Goal: Check status

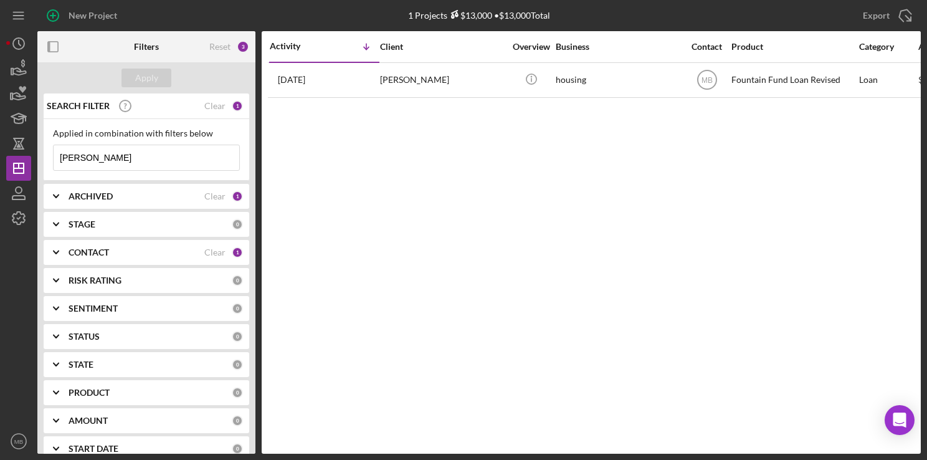
click at [187, 152] on input "[PERSON_NAME]" at bounding box center [147, 157] width 186 height 25
type input "a"
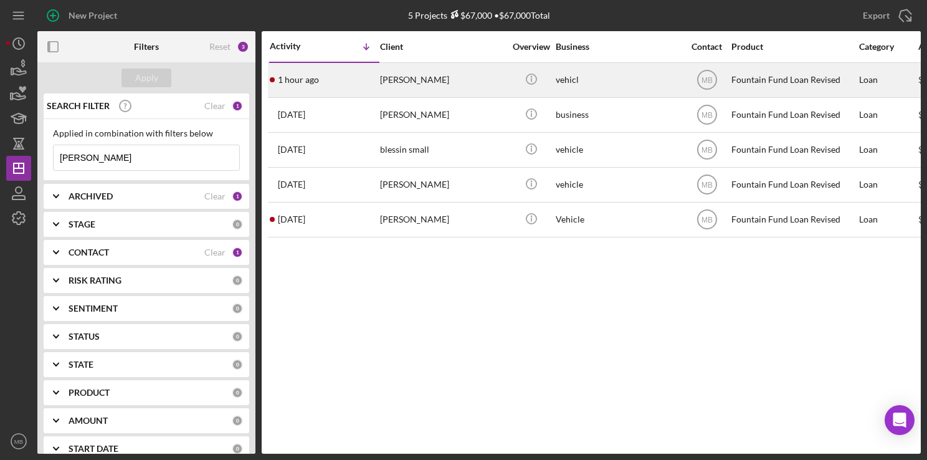
type input "[PERSON_NAME]"
click at [347, 81] on div "1 hour ago [PERSON_NAME]" at bounding box center [324, 80] width 109 height 33
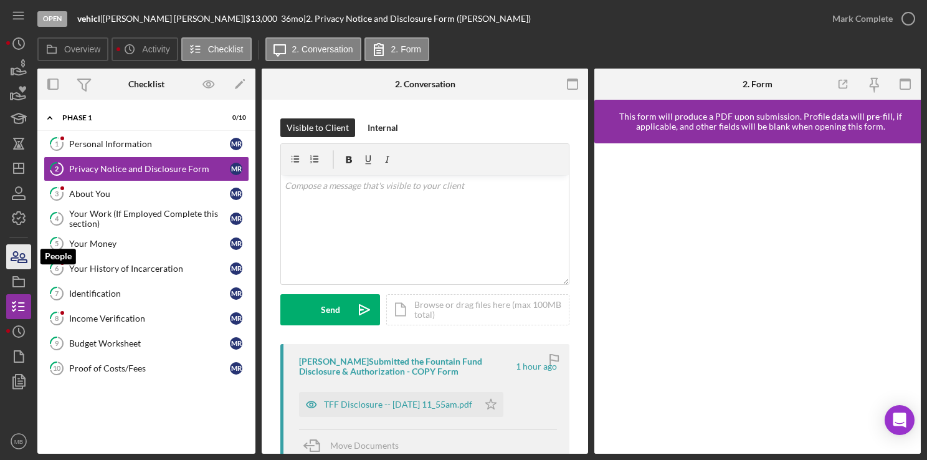
click at [25, 255] on icon "button" at bounding box center [18, 256] width 31 height 31
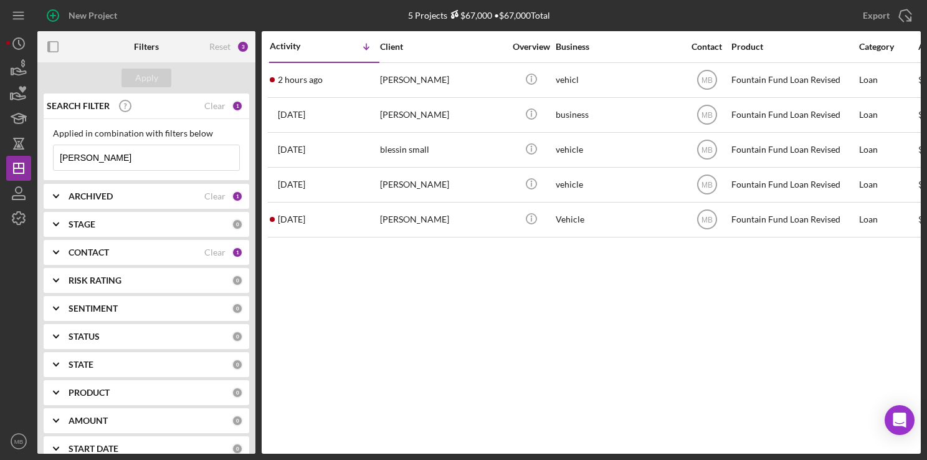
click at [166, 160] on input "[PERSON_NAME]" at bounding box center [147, 157] width 186 height 25
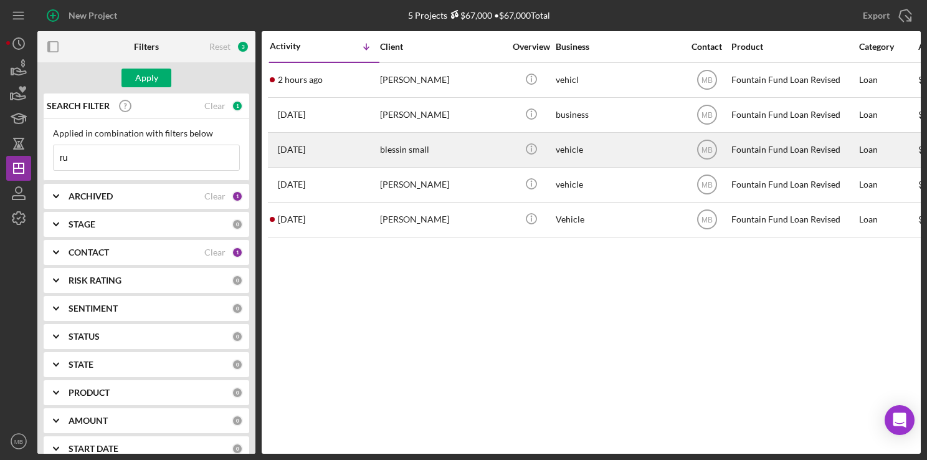
type input "r"
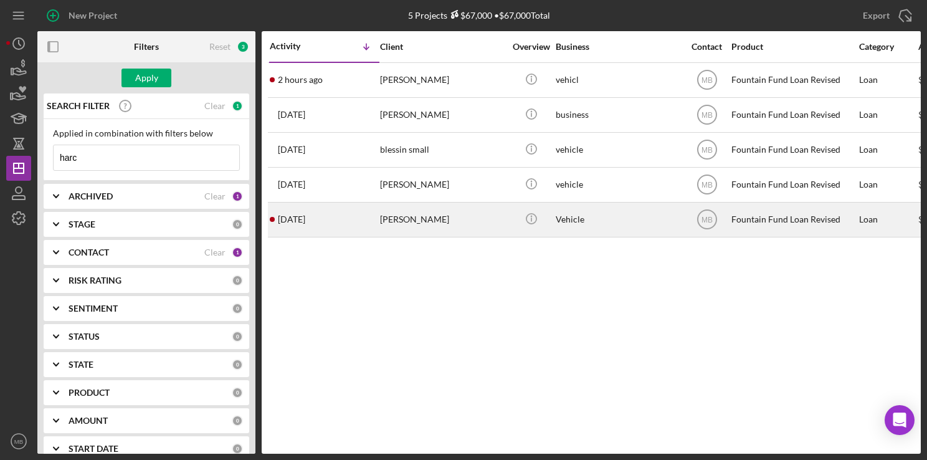
type input "[PERSON_NAME]"
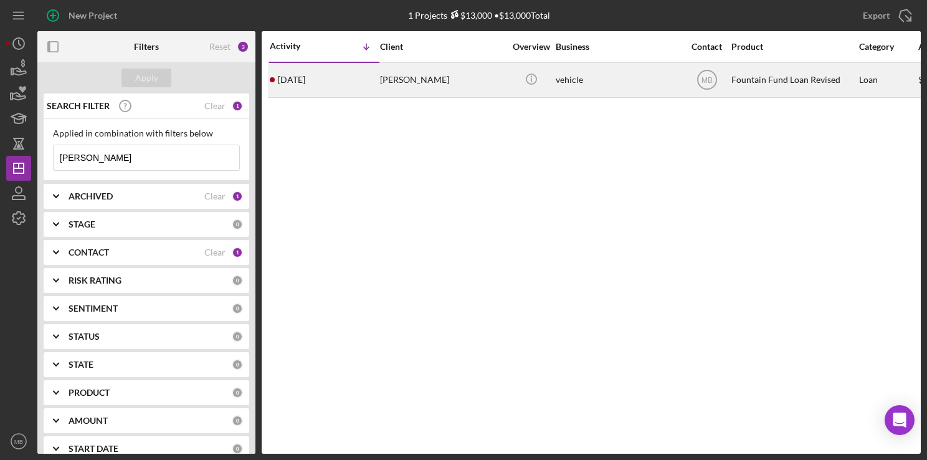
click at [353, 76] on div "[DATE] [PERSON_NAME]" at bounding box center [324, 80] width 109 height 33
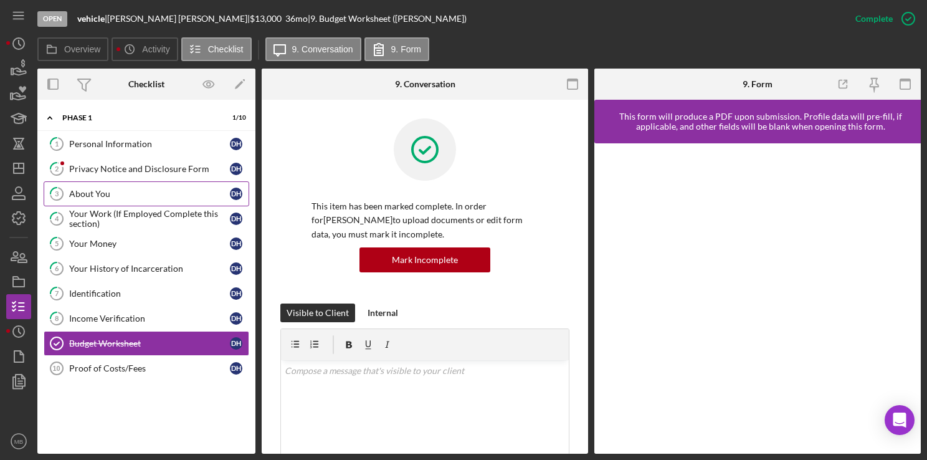
click at [120, 191] on div "About You" at bounding box center [149, 194] width 161 height 10
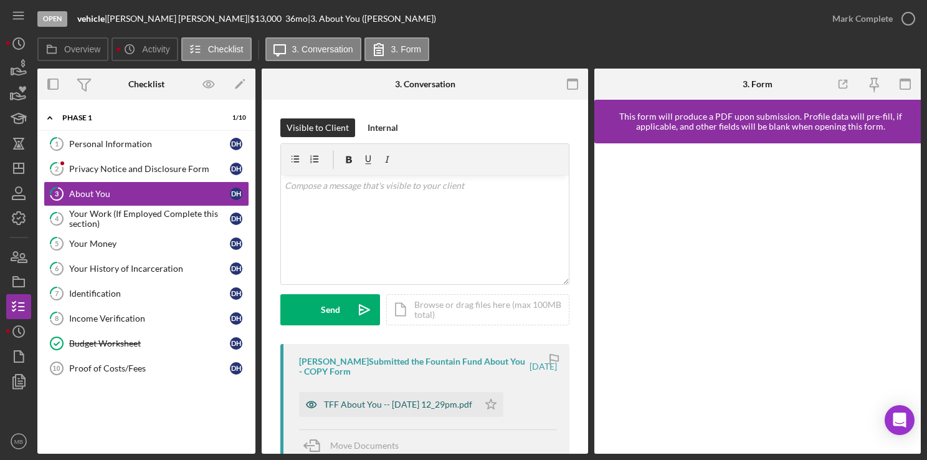
click at [442, 407] on div "TFF About You -- [DATE] 12_29pm.pdf" at bounding box center [398, 404] width 148 height 10
